Goal: Transaction & Acquisition: Book appointment/travel/reservation

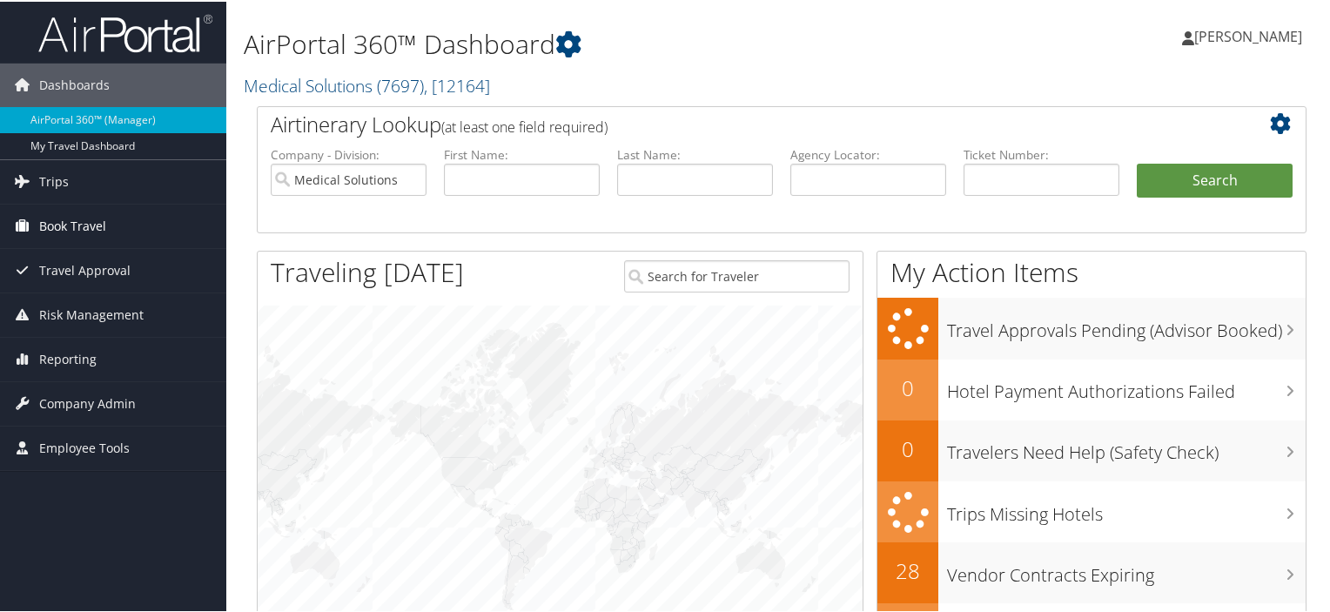
click at [69, 222] on span "Book Travel" at bounding box center [72, 225] width 67 height 44
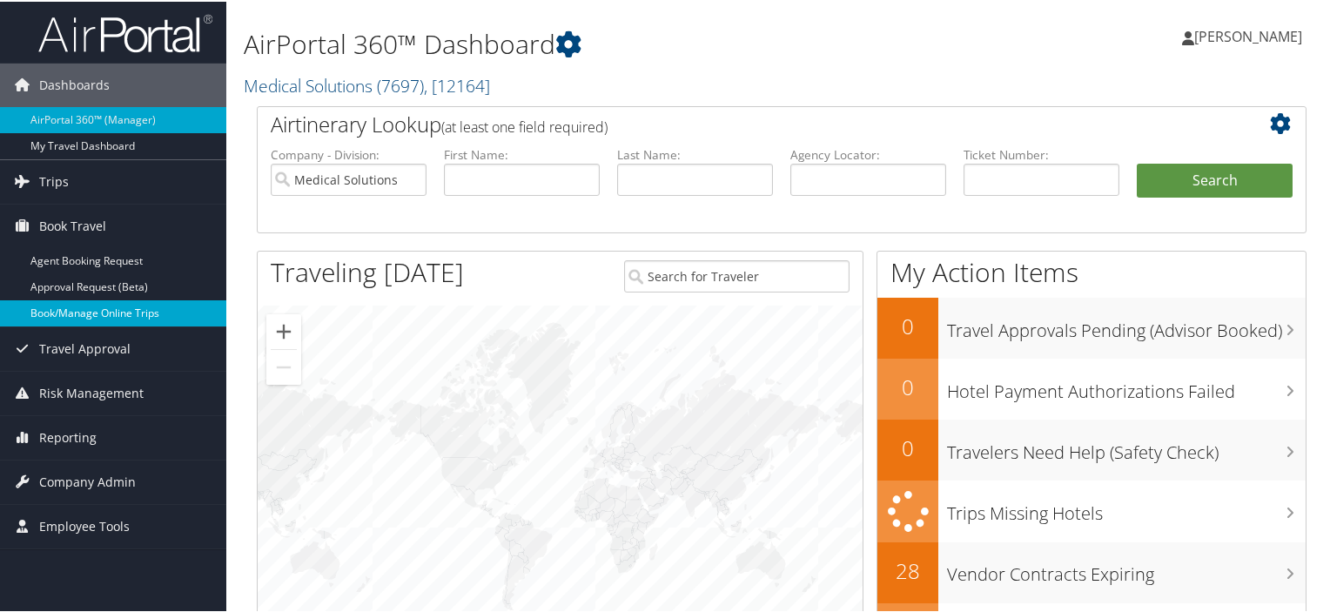
click at [77, 304] on link "Book/Manage Online Trips" at bounding box center [113, 312] width 226 height 26
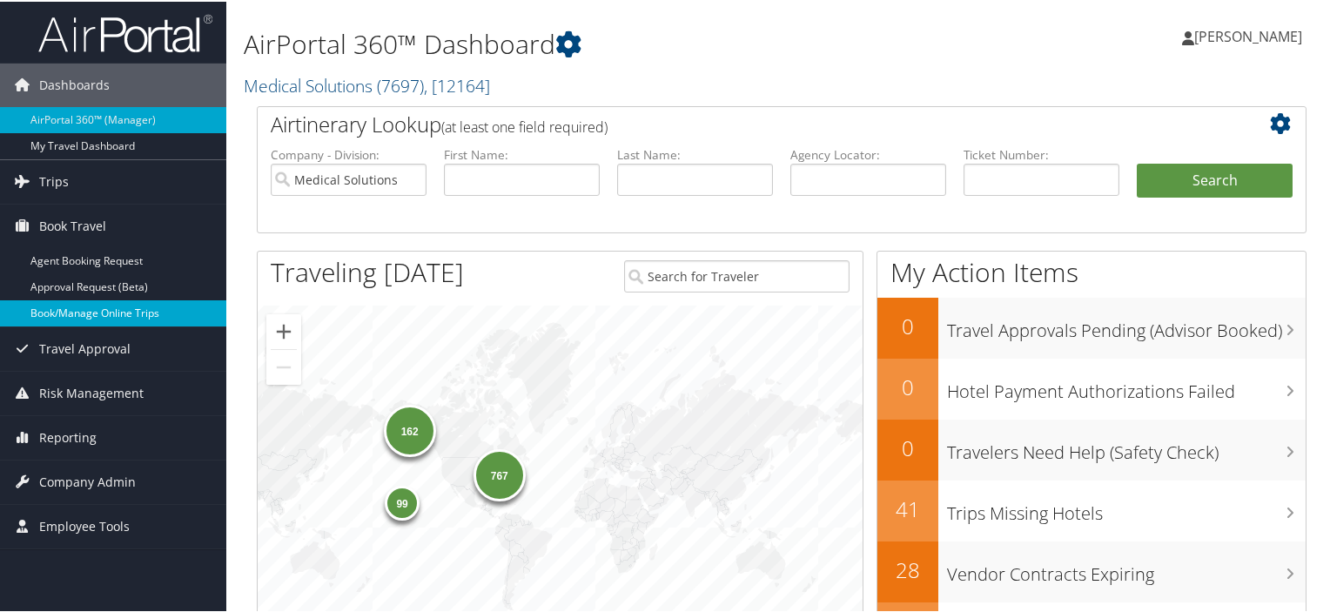
click at [91, 306] on link "Book/Manage Online Trips" at bounding box center [113, 312] width 226 height 26
